Goal: Register for event/course

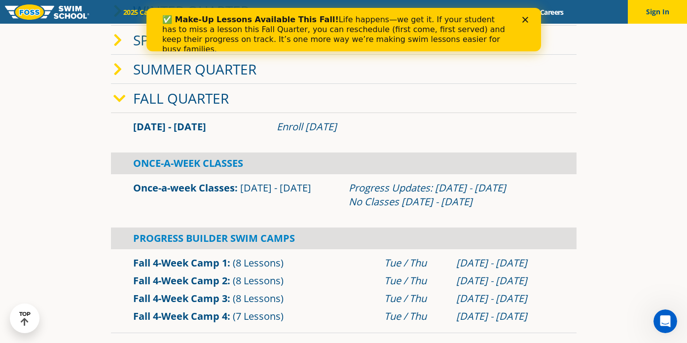
scroll to position [249, 0]
click at [527, 19] on icon "Close" at bounding box center [525, 20] width 6 height 6
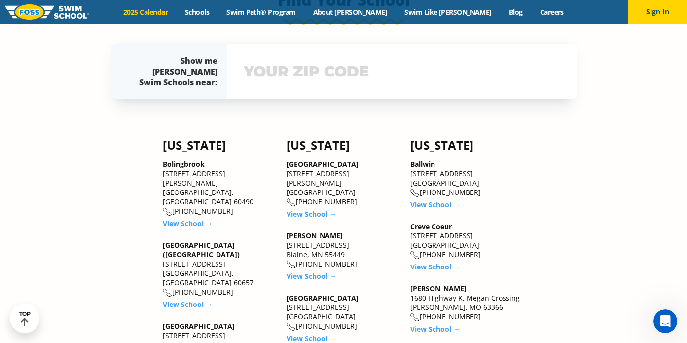
scroll to position [772, 0]
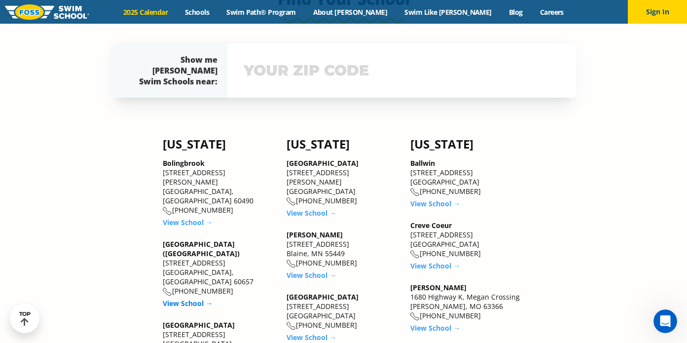
click at [200, 298] on link "View School →" at bounding box center [188, 302] width 50 height 9
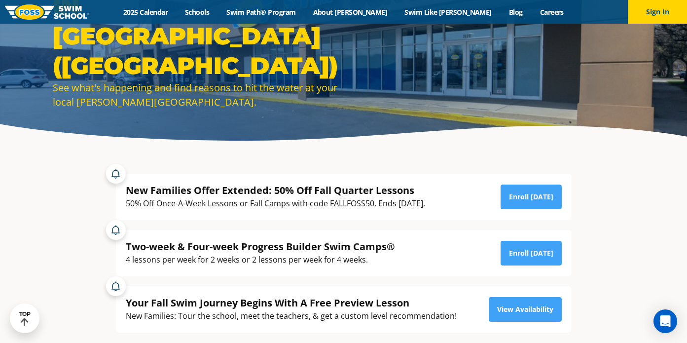
scroll to position [92, 0]
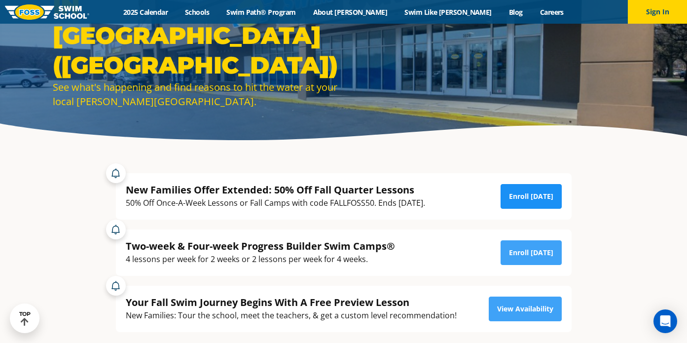
click at [542, 192] on link "Enroll Today" at bounding box center [530, 196] width 61 height 25
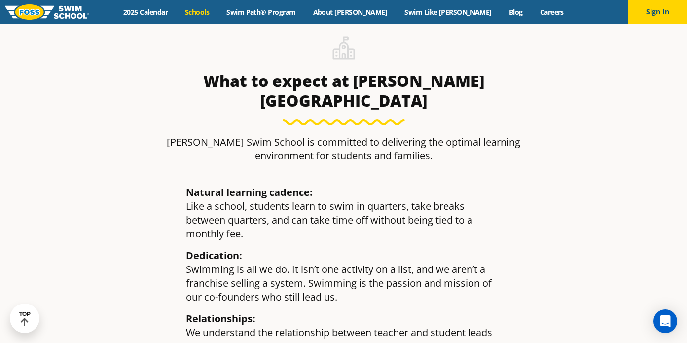
scroll to position [1189, 0]
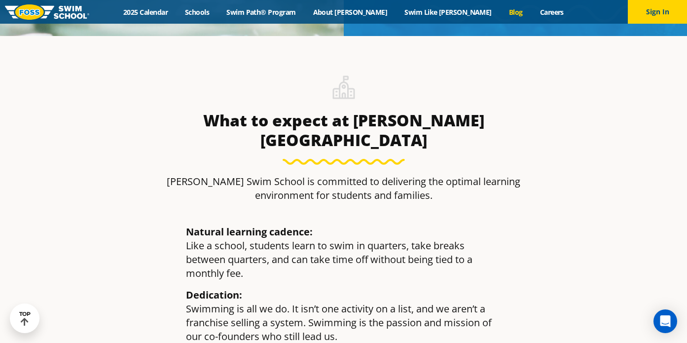
click at [500, 15] on link "Blog" at bounding box center [515, 11] width 31 height 9
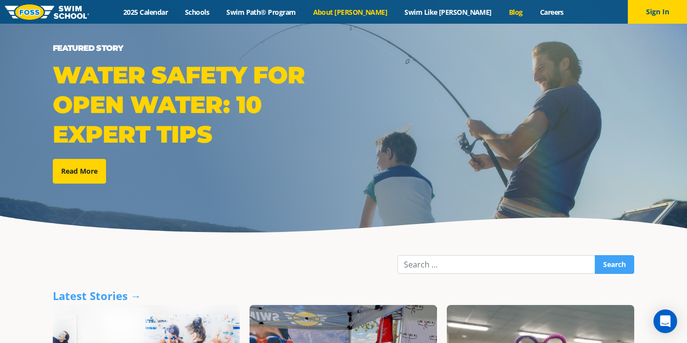
click at [367, 10] on link "About [PERSON_NAME]" at bounding box center [350, 11] width 92 height 9
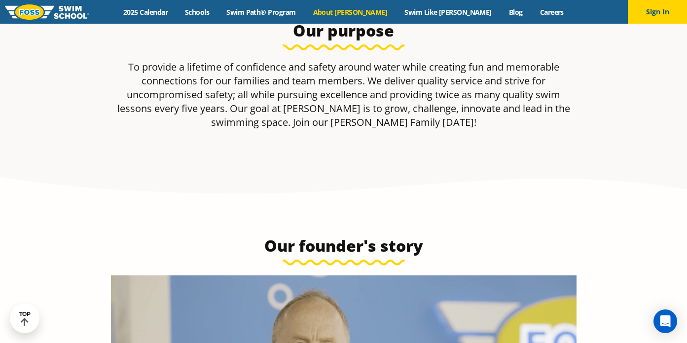
scroll to position [291, 0]
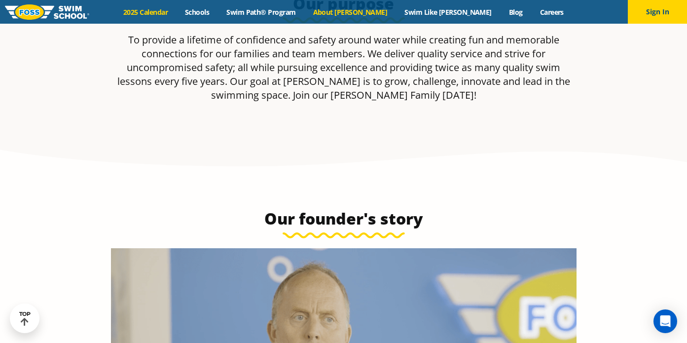
click at [176, 15] on link "2025 Calendar" at bounding box center [146, 11] width 62 height 9
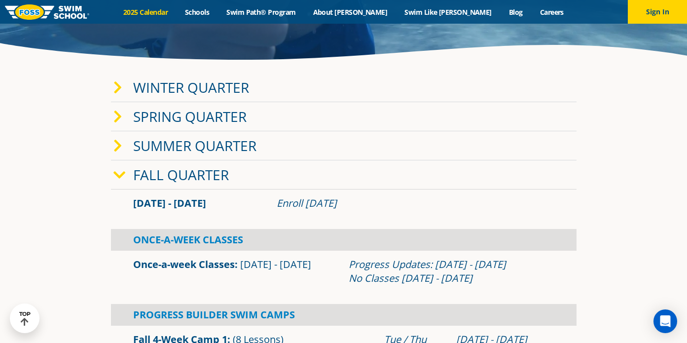
scroll to position [173, 0]
click at [123, 85] on span at bounding box center [123, 87] width 20 height 14
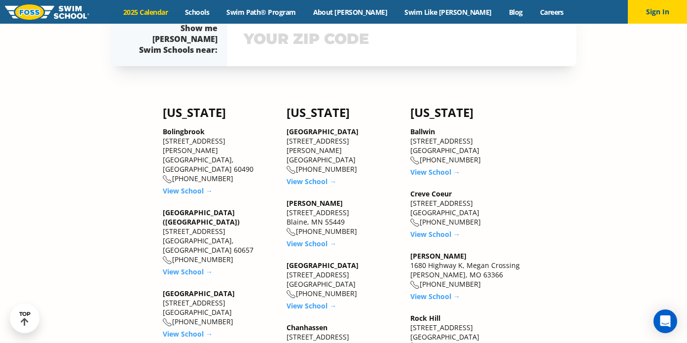
scroll to position [1015, 0]
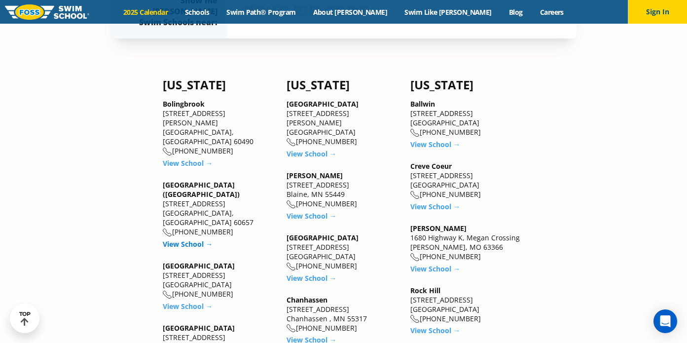
click at [199, 239] on link "View School →" at bounding box center [188, 243] width 50 height 9
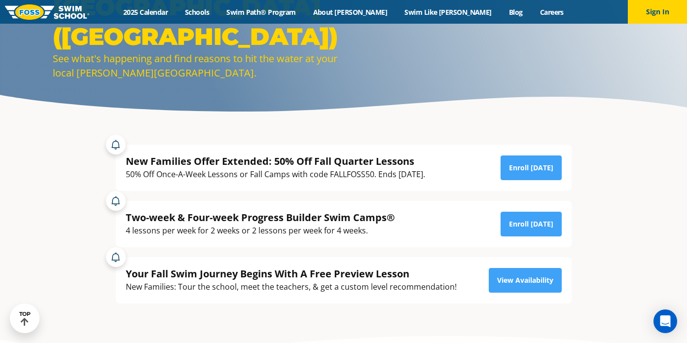
scroll to position [124, 0]
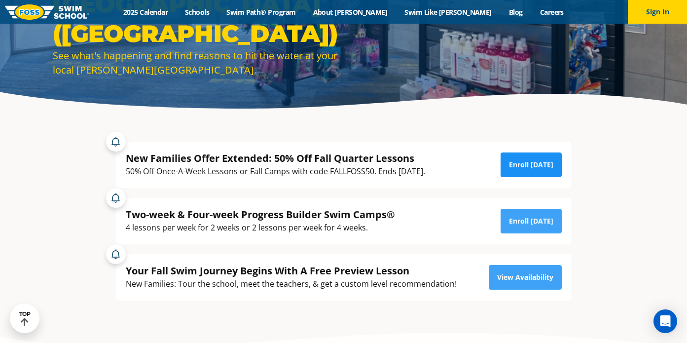
click at [527, 165] on link "Enroll Today" at bounding box center [530, 164] width 61 height 25
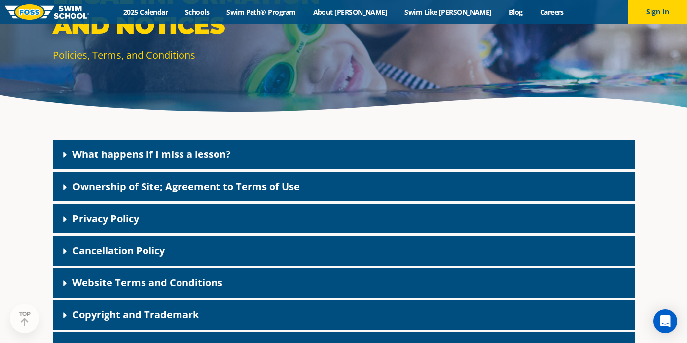
scroll to position [131, 0]
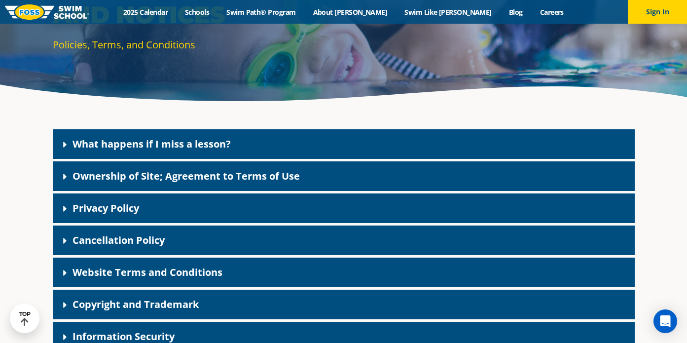
click at [63, 142] on icon at bounding box center [64, 144] width 3 height 6
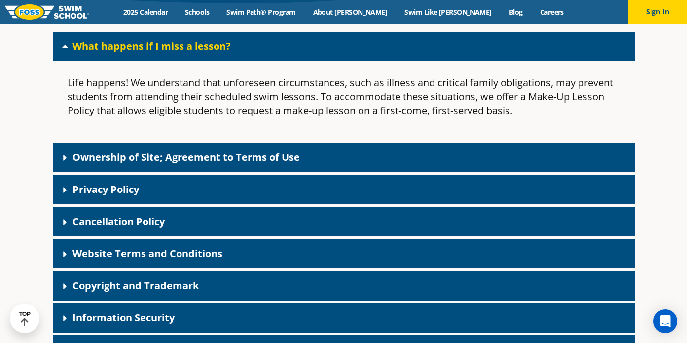
scroll to position [229, 0]
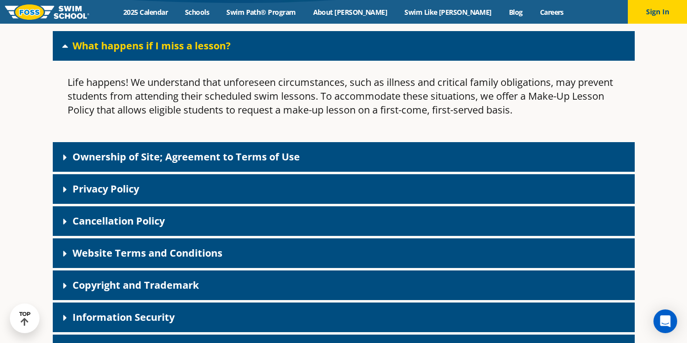
click at [81, 155] on link "Ownership of Site; Agreement to Terms of Use" at bounding box center [185, 156] width 227 height 13
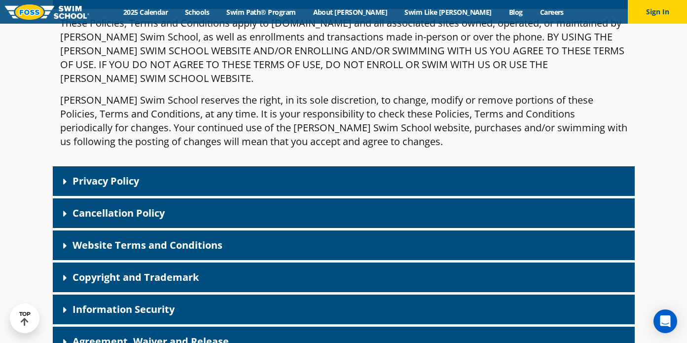
scroll to position [407, 0]
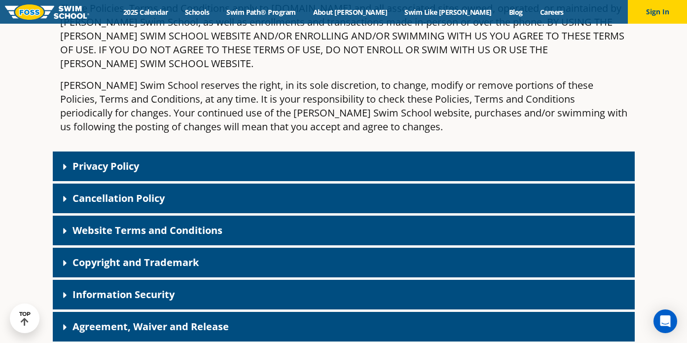
click at [64, 194] on icon at bounding box center [65, 199] width 10 height 10
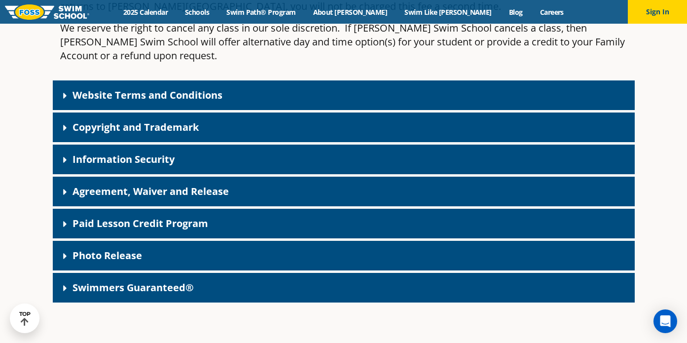
scroll to position [1027, 0]
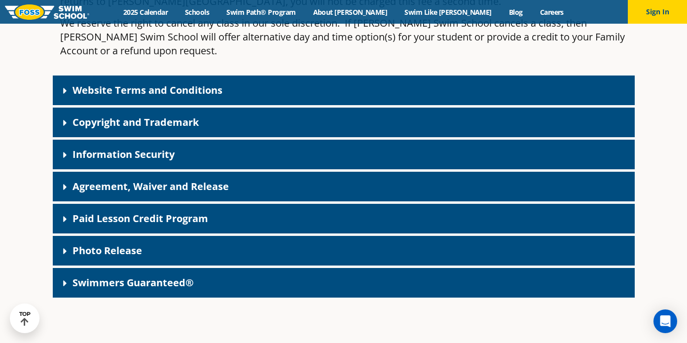
click at [91, 204] on div "Paid Lesson Credit Program" at bounding box center [344, 219] width 582 height 30
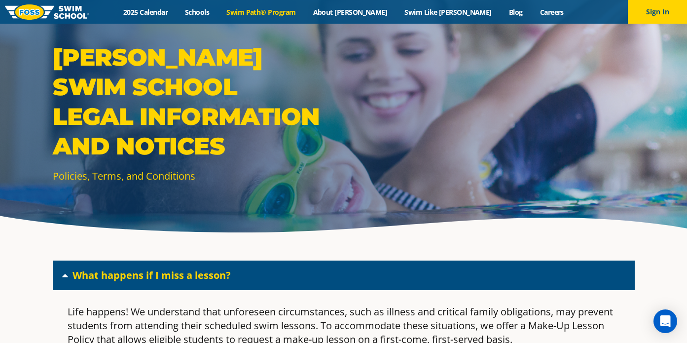
scroll to position [0, 0]
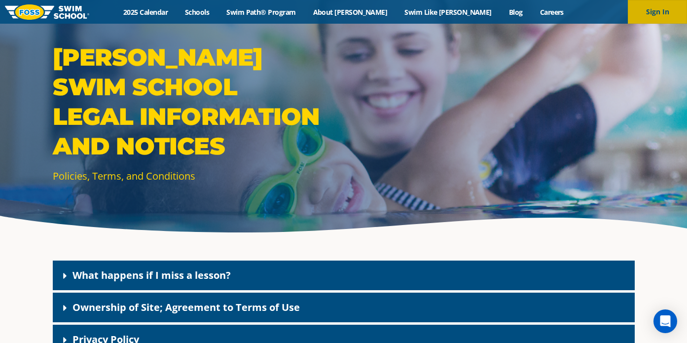
click at [675, 12] on button "Sign In" at bounding box center [657, 12] width 59 height 24
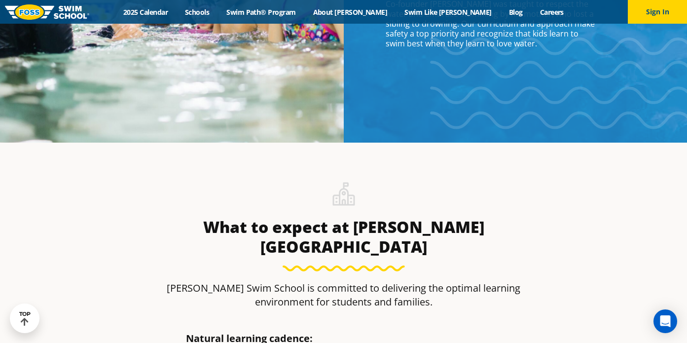
scroll to position [932, 0]
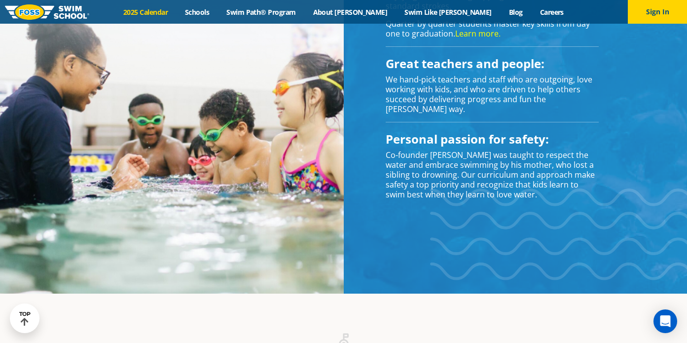
click at [176, 15] on link "2025 Calendar" at bounding box center [146, 11] width 62 height 9
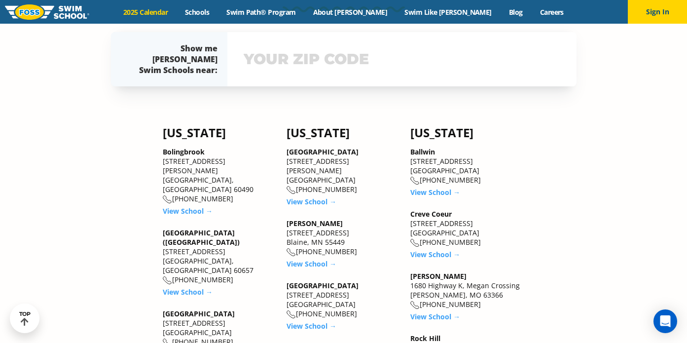
scroll to position [847, 0]
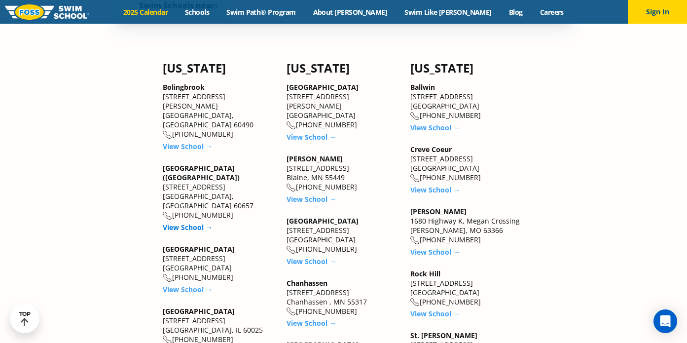
click at [185, 222] on link "View School →" at bounding box center [188, 226] width 50 height 9
